Goal: Task Accomplishment & Management: Use online tool/utility

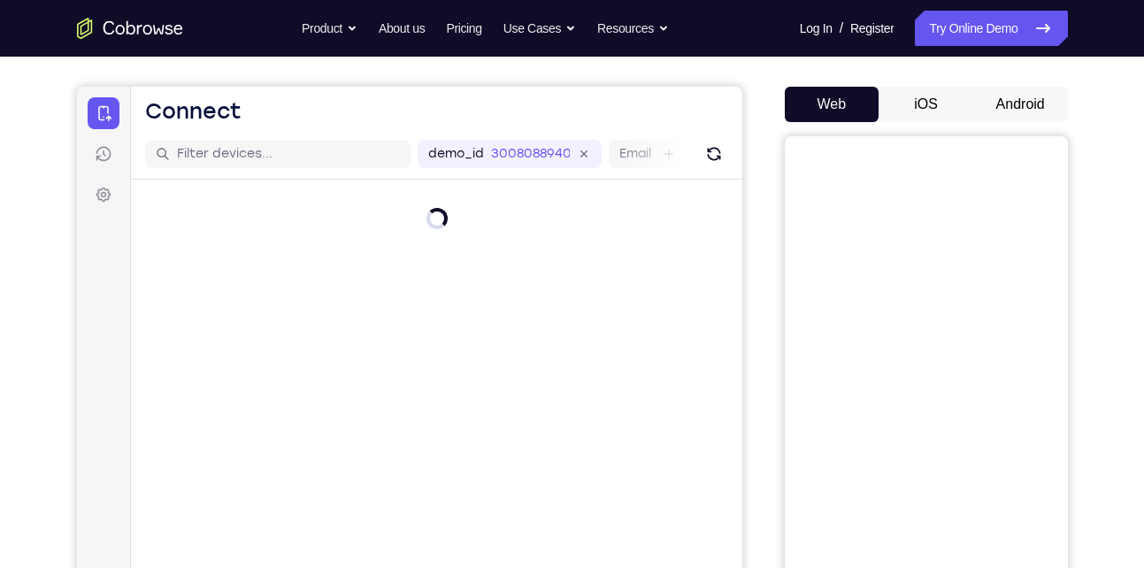
scroll to position [141, 0]
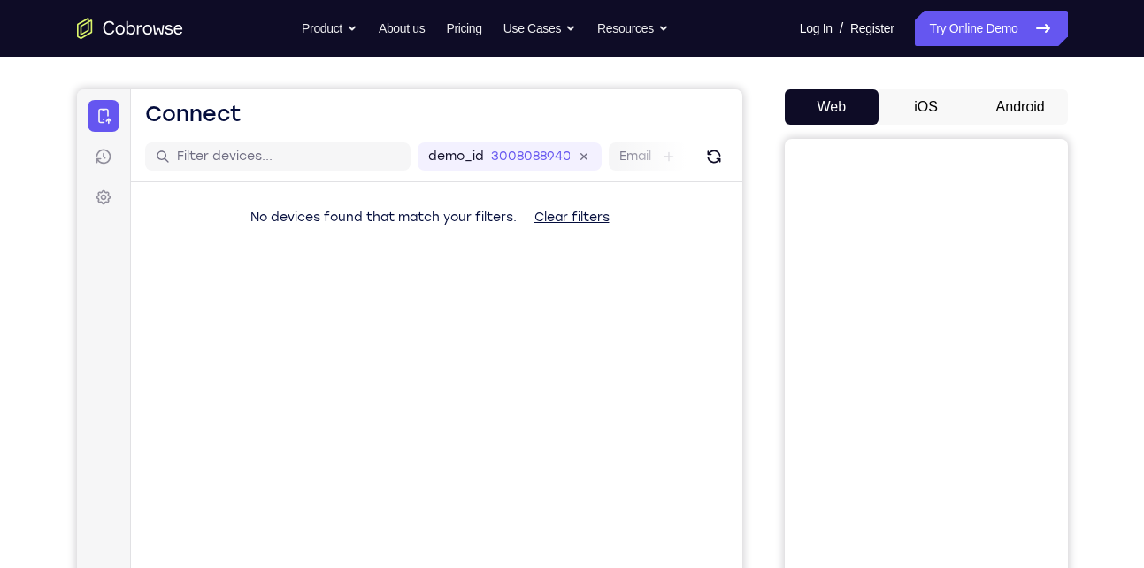
click at [1007, 94] on button "Android" at bounding box center [1020, 106] width 95 height 35
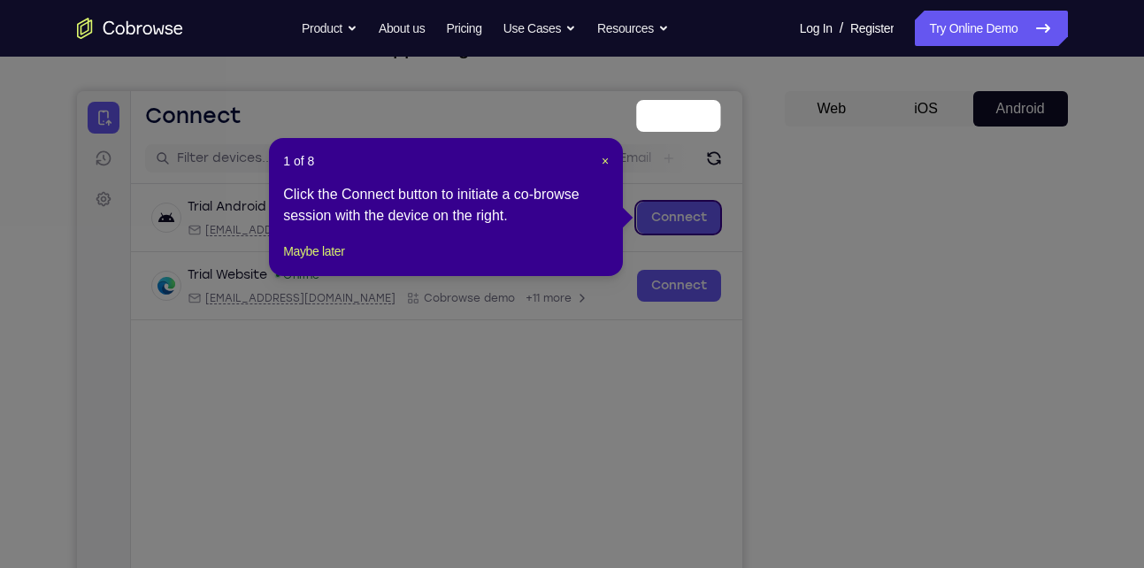
scroll to position [135, 0]
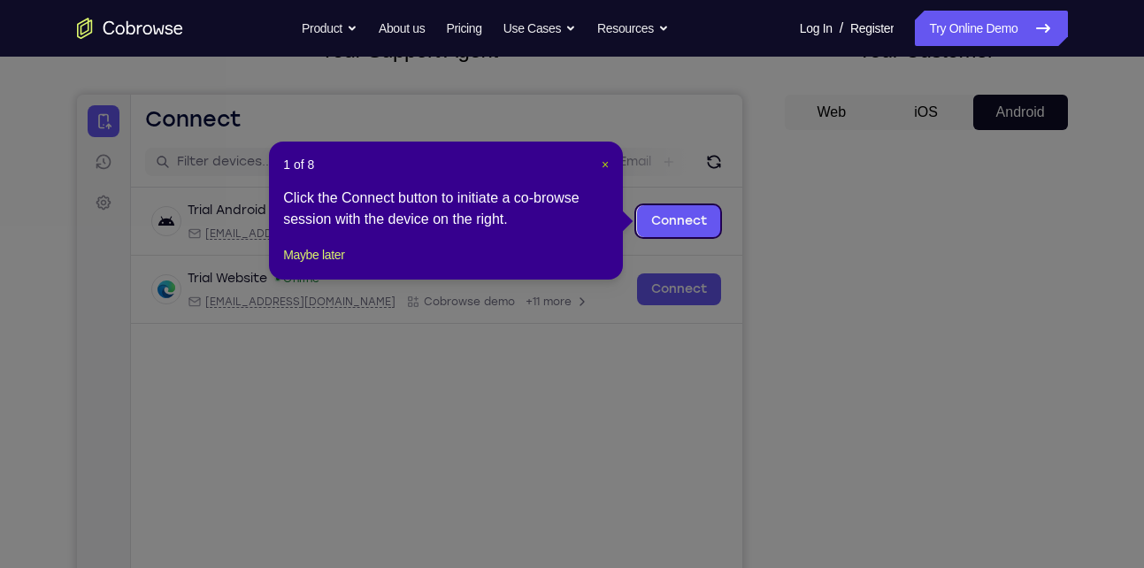
click at [603, 168] on span "×" at bounding box center [605, 165] width 7 height 14
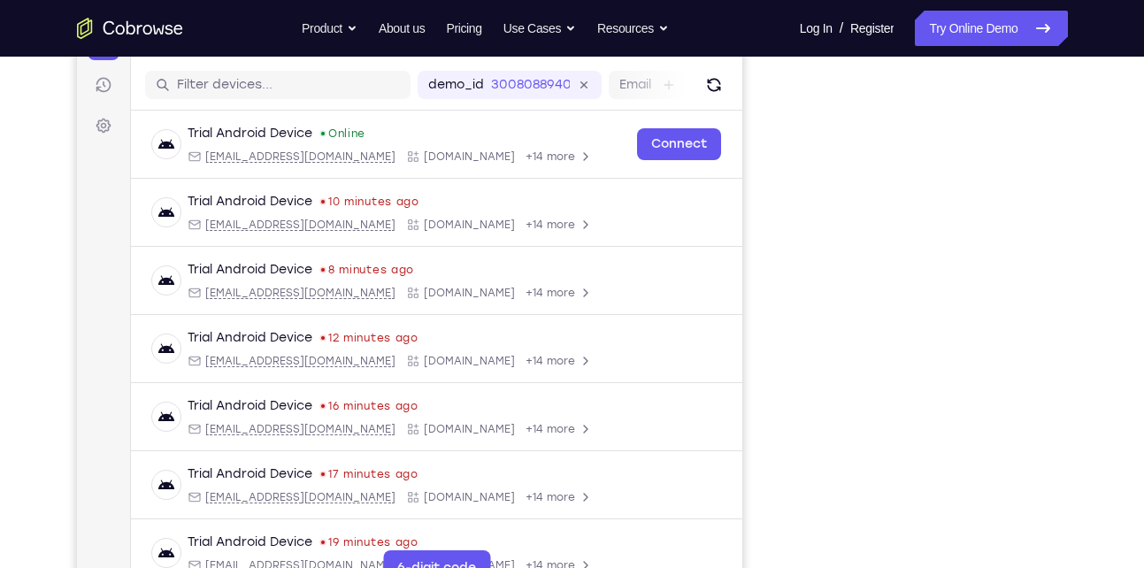
scroll to position [0, 0]
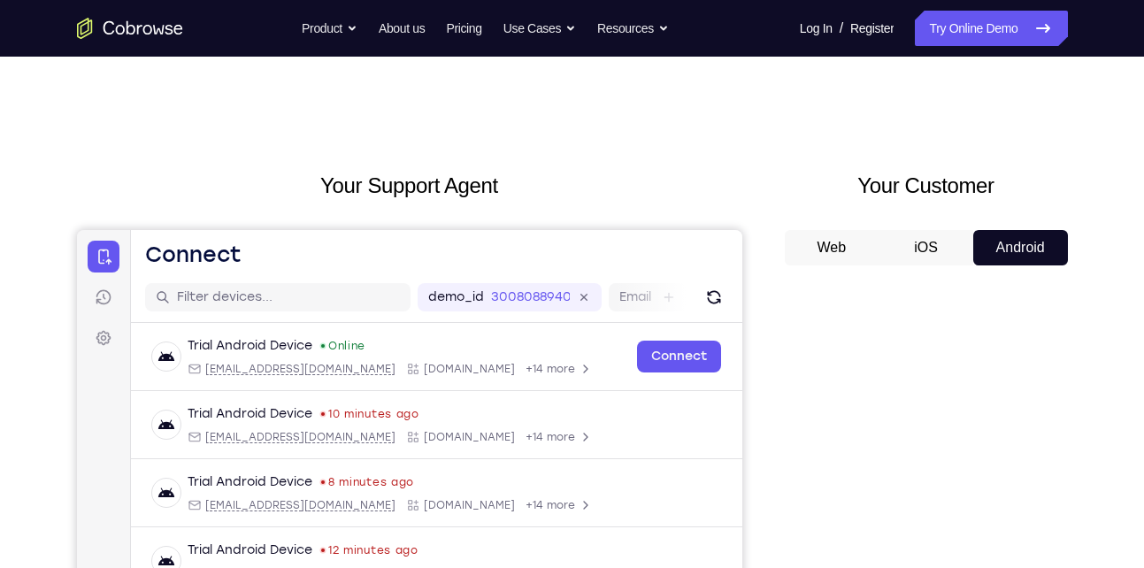
click at [933, 257] on button "iOS" at bounding box center [926, 247] width 95 height 35
click at [989, 239] on button "Android" at bounding box center [1020, 247] width 95 height 35
click at [922, 249] on button "iOS" at bounding box center [926, 247] width 95 height 35
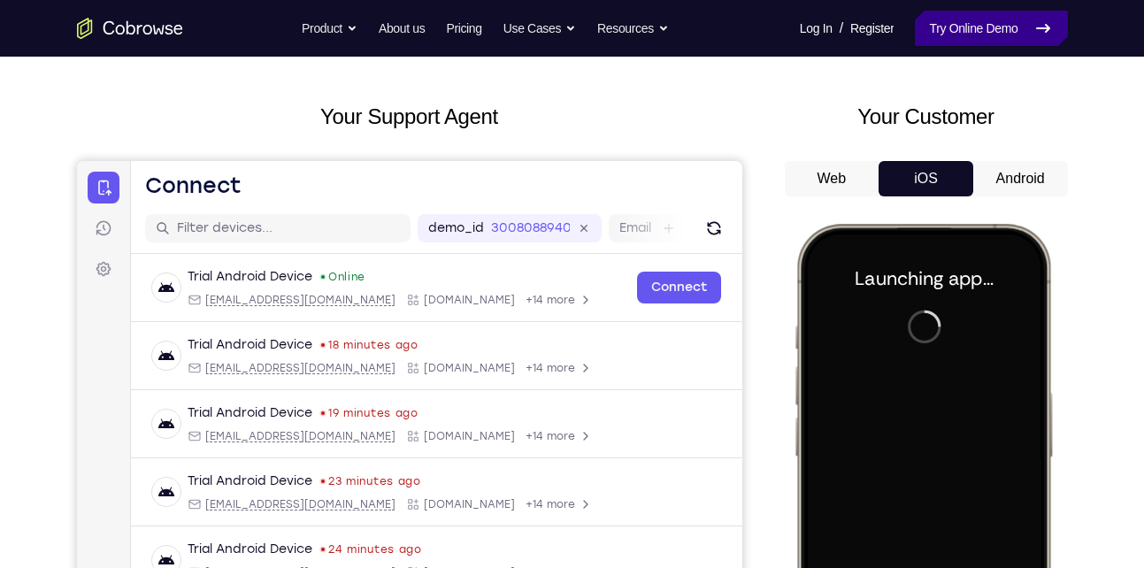
click at [993, 23] on link "Try Online Demo" at bounding box center [991, 28] width 152 height 35
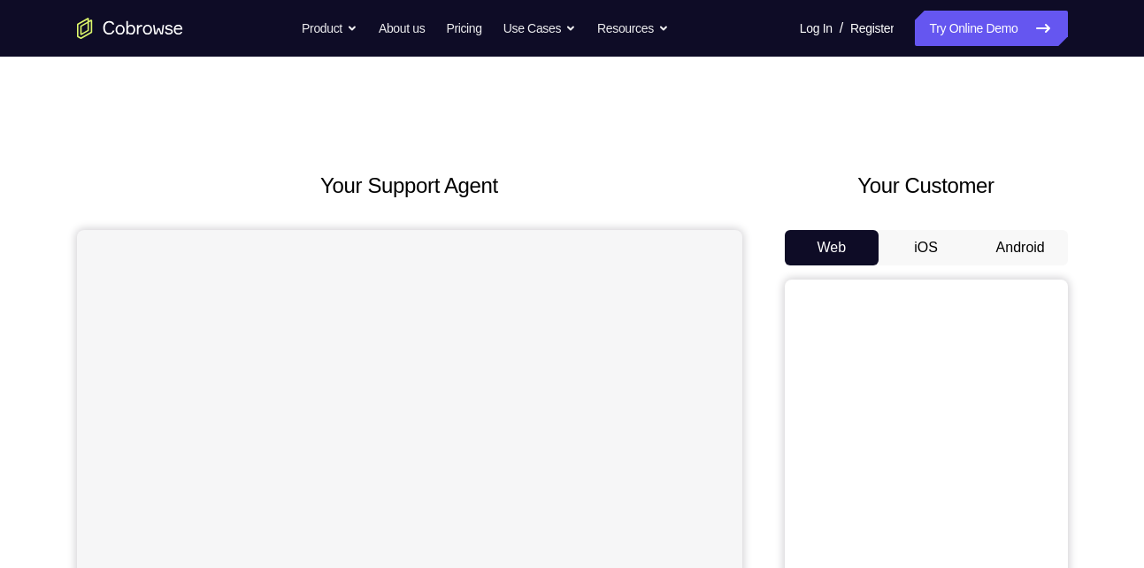
click at [933, 248] on button "iOS" at bounding box center [926, 247] width 95 height 35
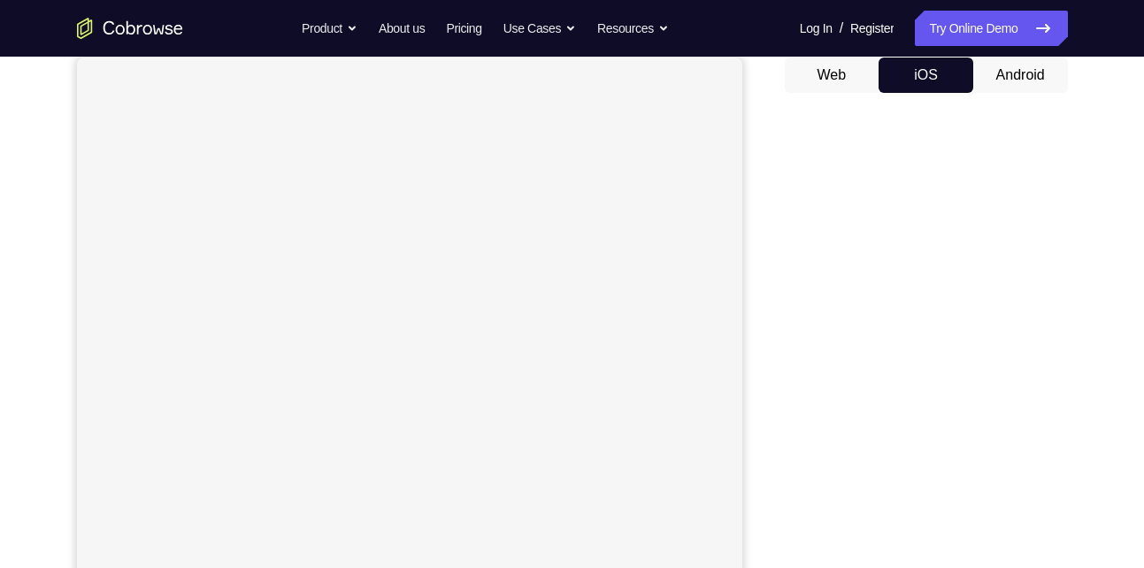
scroll to position [166, 0]
click at [1019, 95] on button "Android" at bounding box center [1020, 81] width 95 height 35
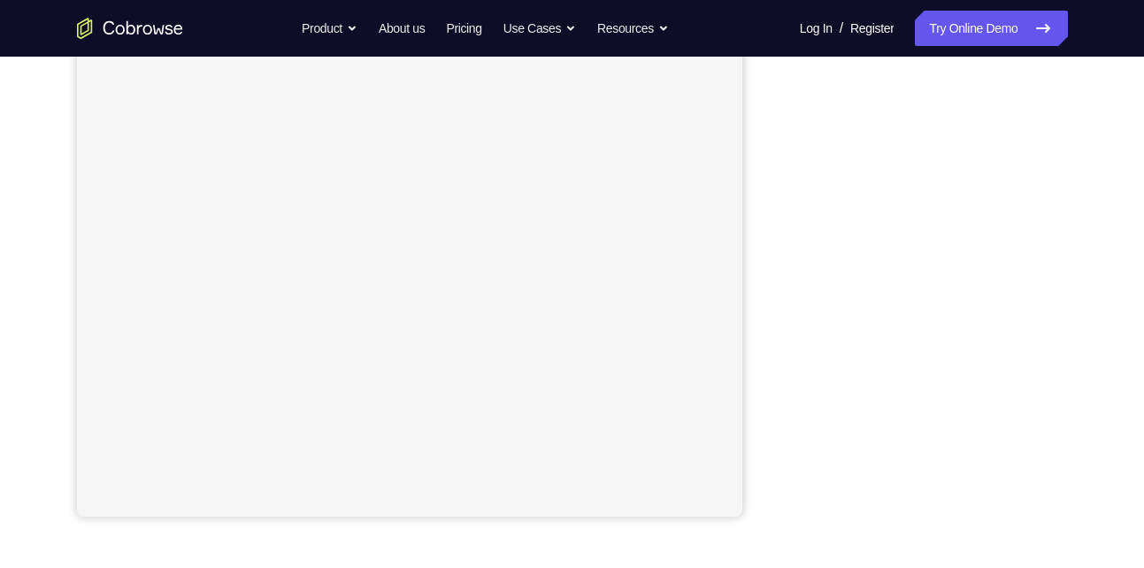
scroll to position [327, 0]
